Goal: Entertainment & Leisure: Consume media (video, audio)

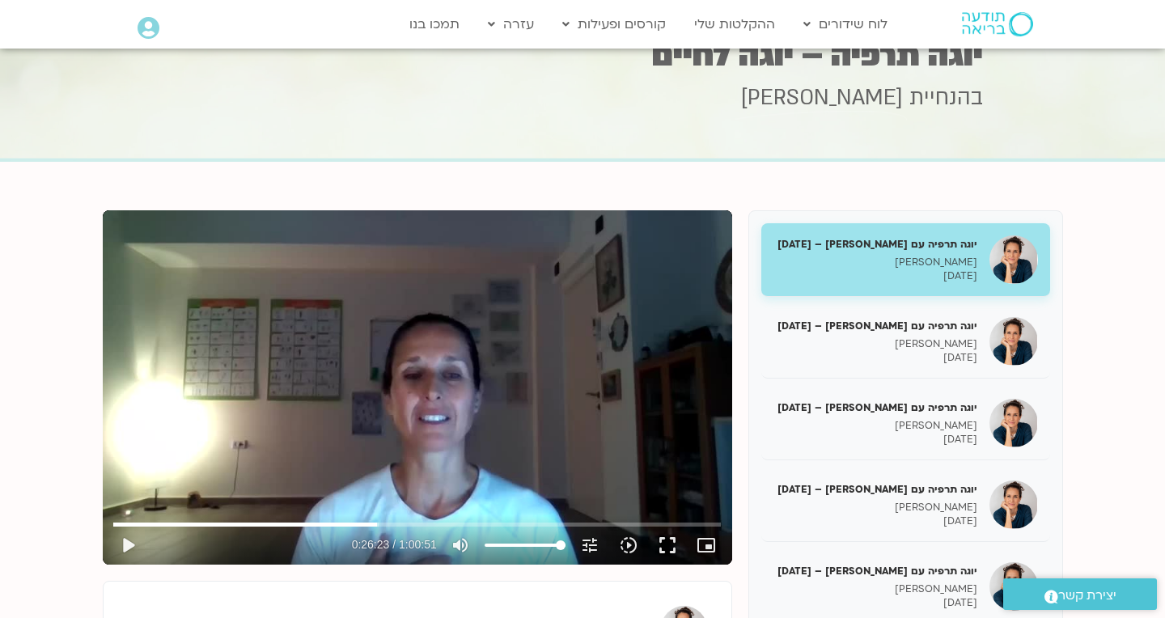
click at [125, 539] on button "play_arrow" at bounding box center [127, 545] width 39 height 39
click at [130, 538] on button "pause" at bounding box center [127, 545] width 39 height 39
click at [130, 546] on button "play_arrow" at bounding box center [127, 545] width 39 height 39
click at [131, 536] on button "pause" at bounding box center [127, 545] width 39 height 39
click at [128, 544] on button "play_arrow" at bounding box center [127, 545] width 39 height 39
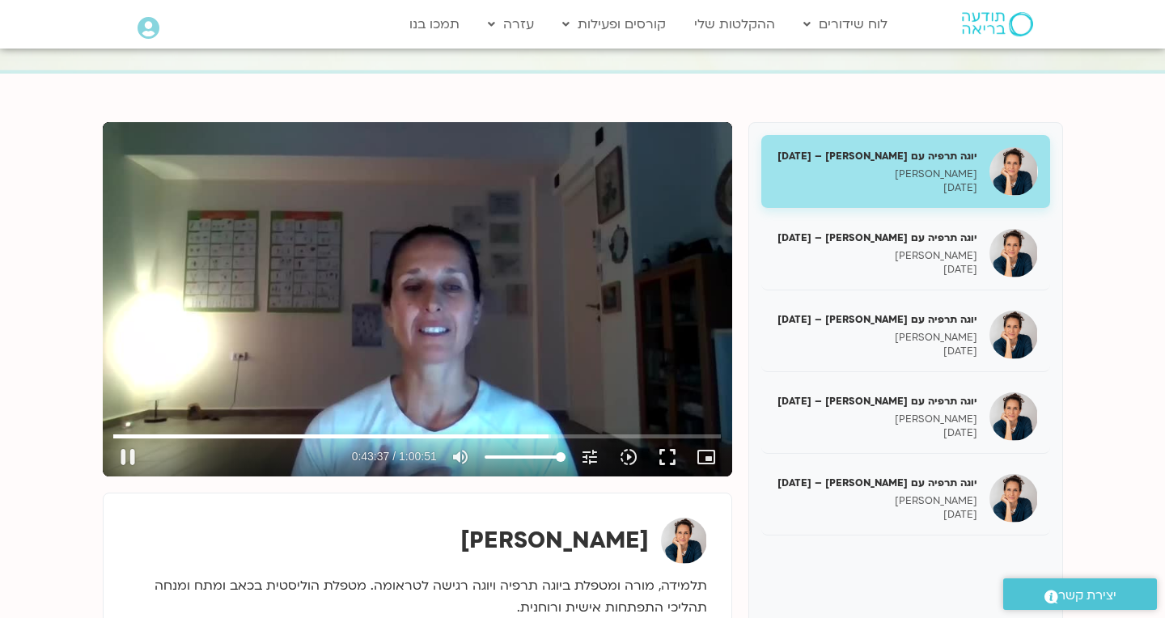
scroll to position [140, 0]
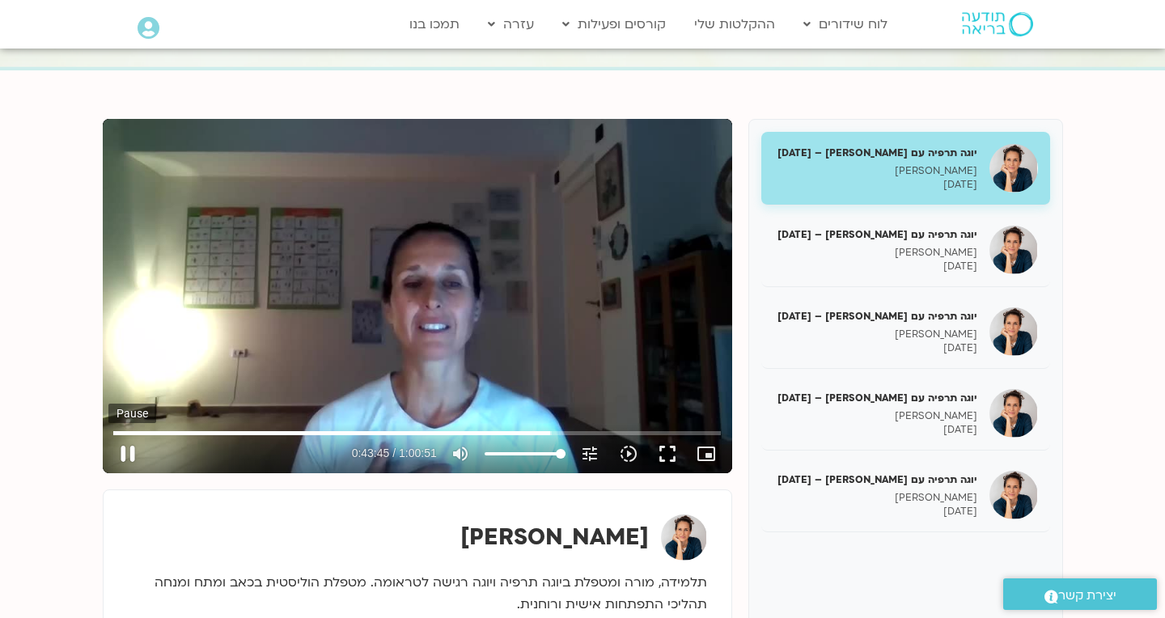
click at [131, 454] on button "pause" at bounding box center [127, 453] width 39 height 39
click at [857, 29] on link "לוח שידורים" at bounding box center [845, 24] width 100 height 31
click at [893, 54] on link "לוח שידורים יומי" at bounding box center [884, 58] width 178 height 37
type input "2625.56467149834"
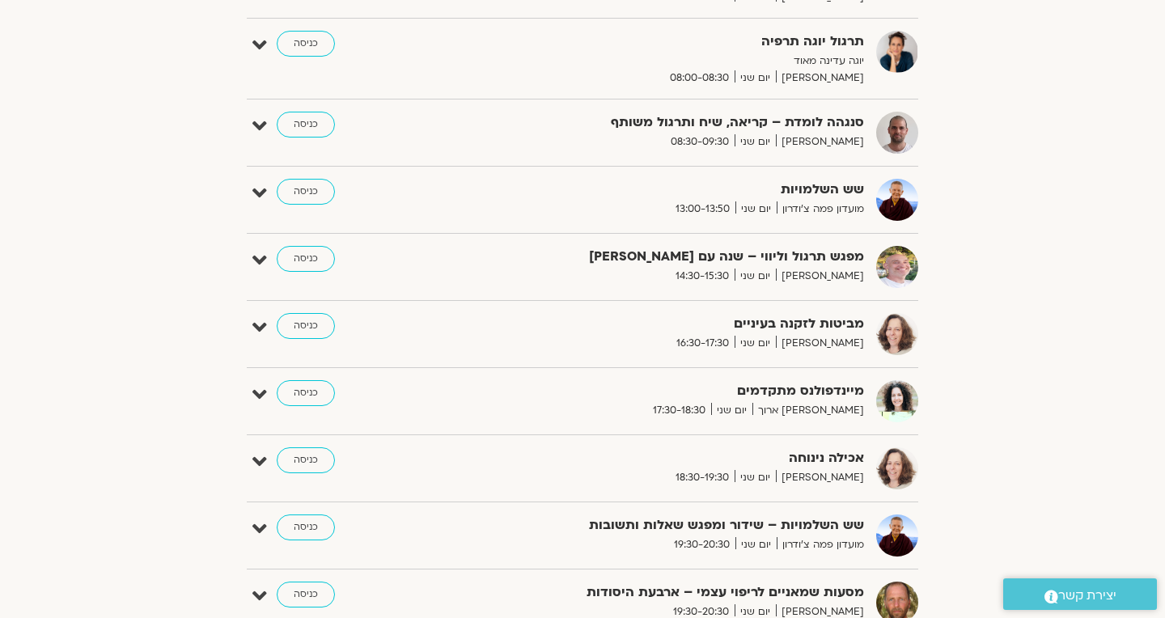
scroll to position [475, 0]
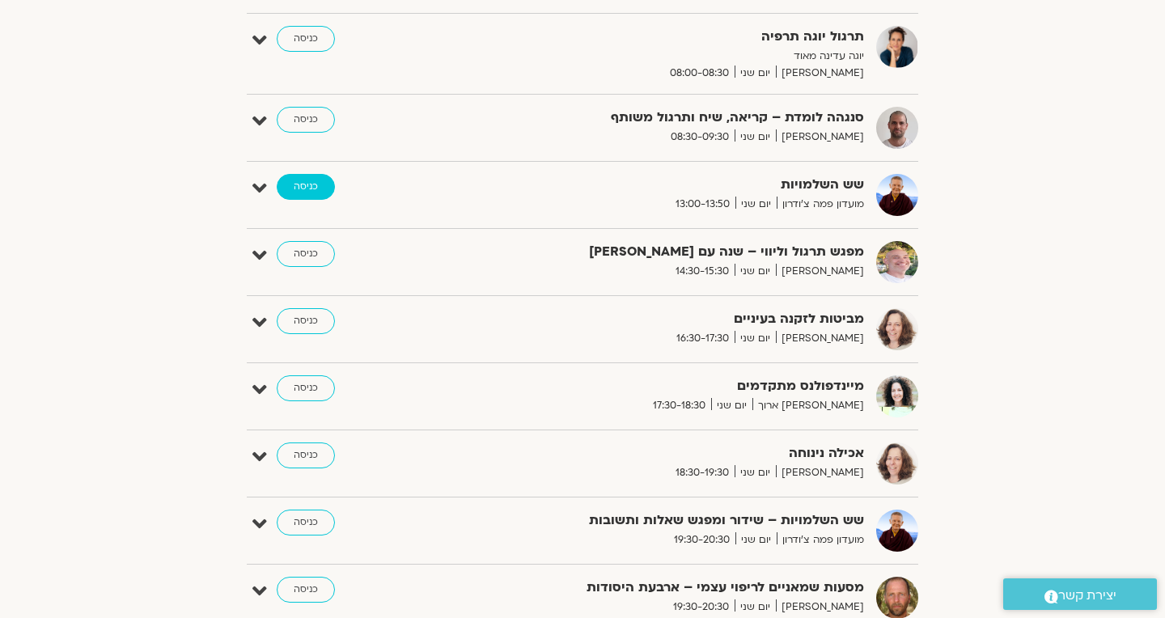
click at [307, 184] on link "כניסה" at bounding box center [306, 187] width 58 height 26
